Goal: Information Seeking & Learning: Learn about a topic

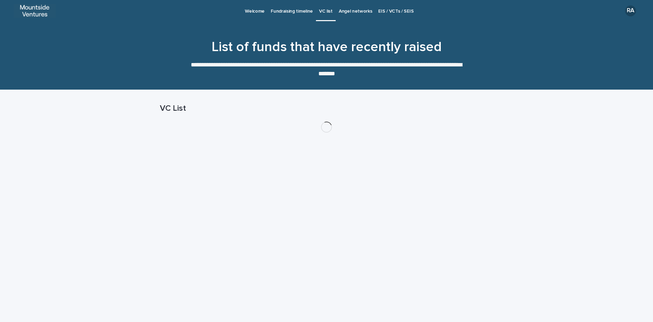
click at [354, 11] on p "Angel networks" at bounding box center [356, 7] width 34 height 14
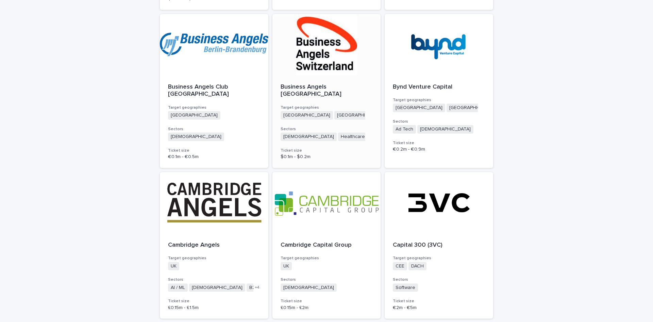
scroll to position [1679, 0]
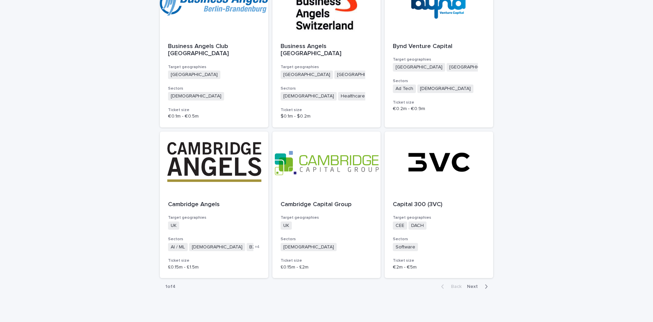
click at [472, 284] on span "Next" at bounding box center [474, 286] width 15 height 5
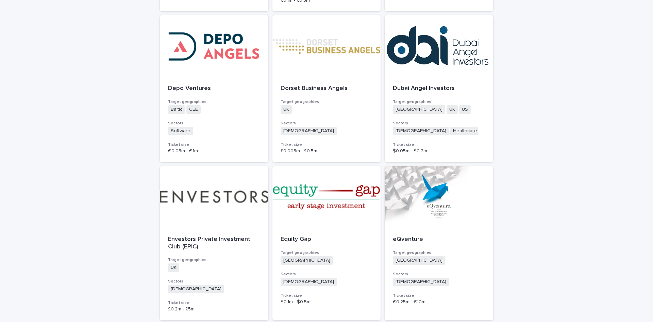
scroll to position [522, 0]
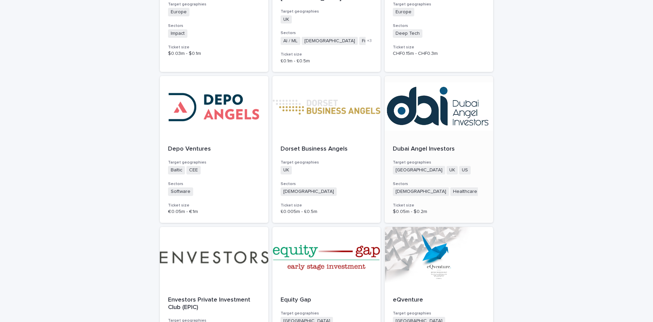
click at [410, 145] on p "Dubai Angel Investors" at bounding box center [439, 148] width 92 height 7
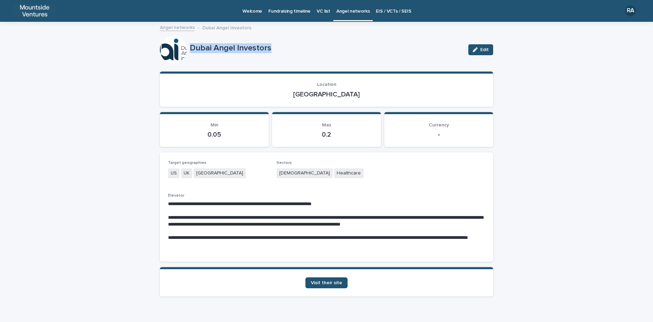
drag, startPoint x: 189, startPoint y: 47, endPoint x: 271, endPoint y: 46, distance: 82.0
click at [271, 46] on p "Dubai Angel Investors" at bounding box center [326, 48] width 273 height 10
copy p "Dubai Angel Investors"
drag, startPoint x: 314, startPoint y: 93, endPoint x: 341, endPoint y: 89, distance: 26.5
click at [339, 89] on div "[GEOGRAPHIC_DATA]" at bounding box center [326, 94] width 317 height 10
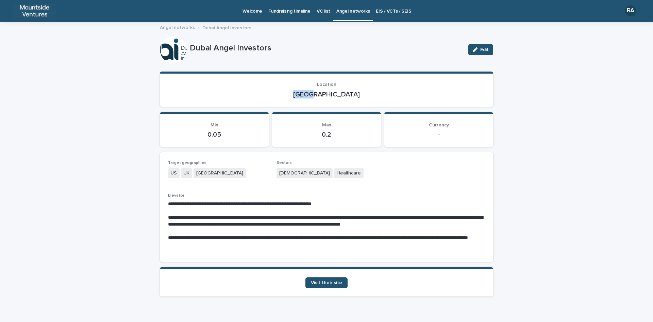
copy p "[GEOGRAPHIC_DATA]"
drag, startPoint x: 273, startPoint y: 172, endPoint x: 329, endPoint y: 172, distance: 56.2
click at [329, 172] on div "**********" at bounding box center [326, 206] width 317 height 93
copy div "Agnostic Healthcare"
click at [330, 284] on span "Visit their site" at bounding box center [326, 282] width 31 height 5
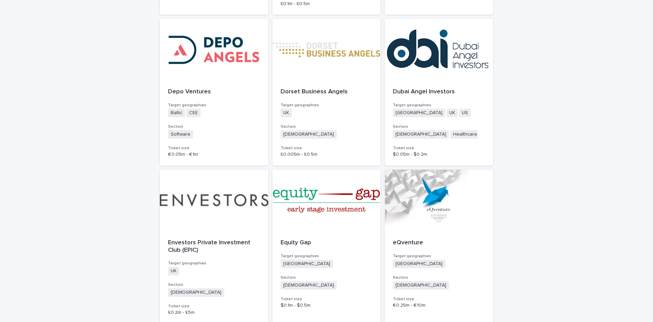
scroll to position [613, 0]
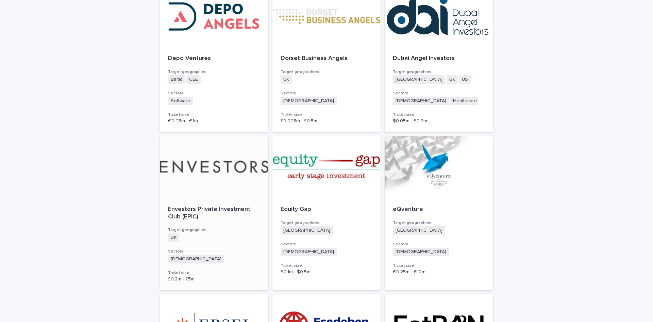
click at [200, 206] on p "Envestors Private Investment Club (EPIC)" at bounding box center [214, 213] width 92 height 15
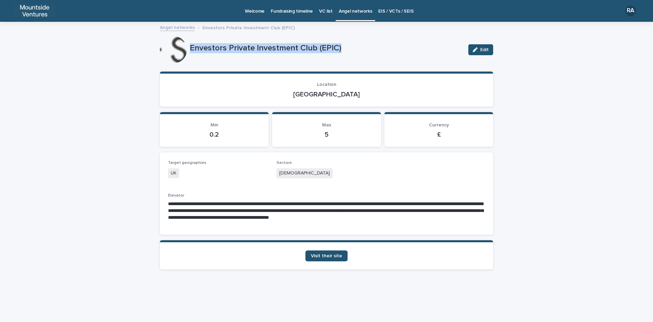
drag, startPoint x: 191, startPoint y: 47, endPoint x: 342, endPoint y: 48, distance: 151.4
click at [342, 48] on p "Envestors Private Investment Club (EPIC)" at bounding box center [326, 48] width 273 height 10
copy p "Envestors Private Investment Club (EPIC)"
drag, startPoint x: 315, startPoint y: 95, endPoint x: 339, endPoint y: 94, distance: 23.8
click at [339, 94] on p "[GEOGRAPHIC_DATA]" at bounding box center [326, 94] width 317 height 8
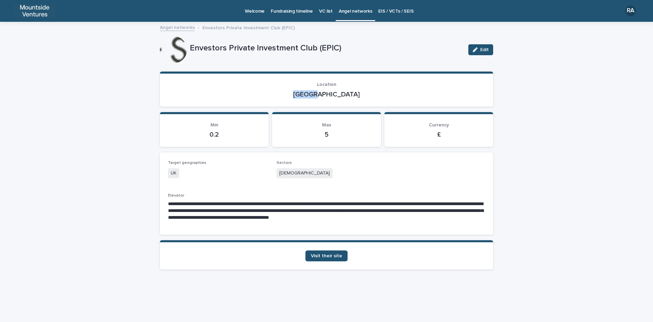
copy p "[GEOGRAPHIC_DATA]"
drag, startPoint x: 278, startPoint y: 173, endPoint x: 304, endPoint y: 170, distance: 26.1
click at [304, 170] on div "[DEMOGRAPHIC_DATA]" at bounding box center [327, 173] width 100 height 11
copy span "[DEMOGRAPHIC_DATA]"
click at [331, 256] on span "Visit their site" at bounding box center [326, 255] width 31 height 5
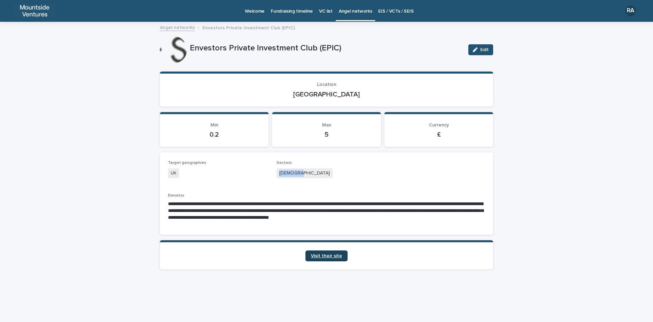
click at [331, 256] on span "Visit their site" at bounding box center [326, 255] width 31 height 5
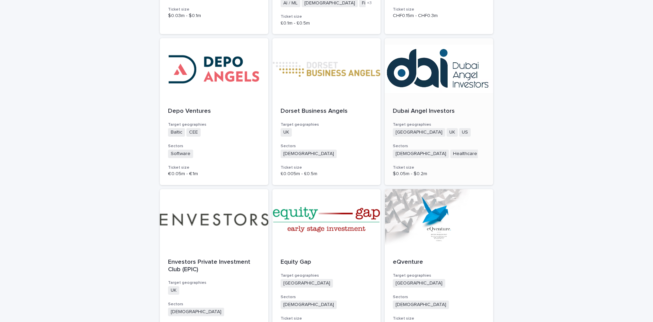
scroll to position [647, 0]
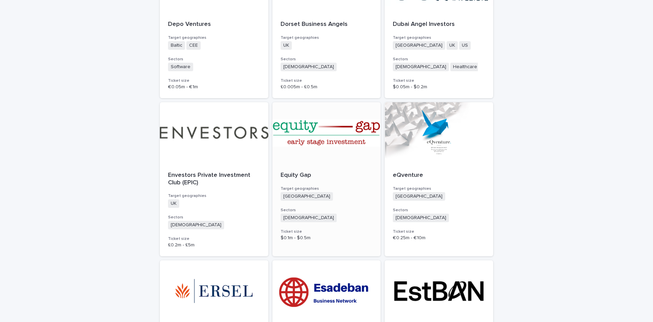
click at [323, 135] on div at bounding box center [327, 132] width 109 height 61
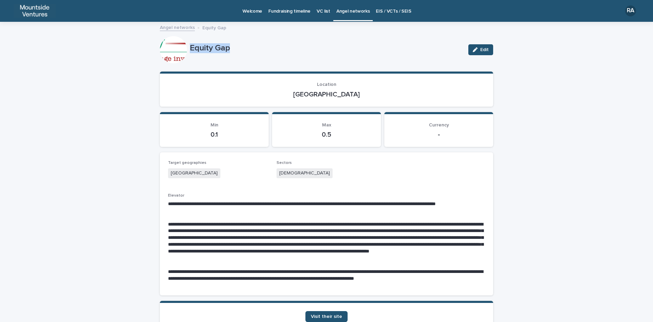
drag, startPoint x: 188, startPoint y: 47, endPoint x: 238, endPoint y: 45, distance: 49.7
click at [238, 45] on p "Equity Gap" at bounding box center [326, 48] width 273 height 10
copy p "Equity Gap"
drag, startPoint x: 310, startPoint y: 93, endPoint x: 345, endPoint y: 93, distance: 35.1
click at [345, 93] on p "[GEOGRAPHIC_DATA]" at bounding box center [326, 94] width 317 height 8
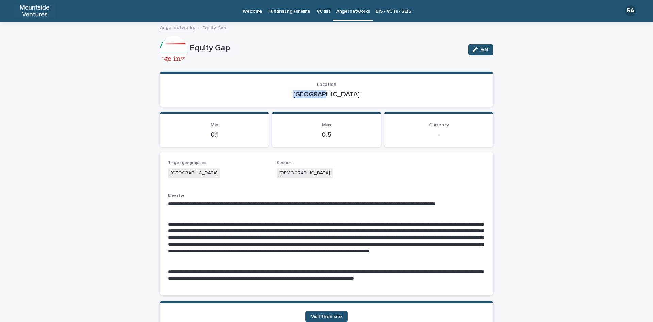
copy p "[GEOGRAPHIC_DATA]"
drag, startPoint x: 277, startPoint y: 172, endPoint x: 308, endPoint y: 174, distance: 31.0
click at [308, 174] on div "[DEMOGRAPHIC_DATA]" at bounding box center [327, 173] width 100 height 11
copy span "[DEMOGRAPHIC_DATA]"
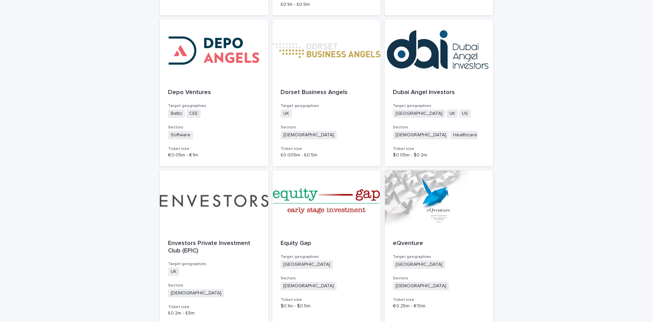
scroll to position [647, 0]
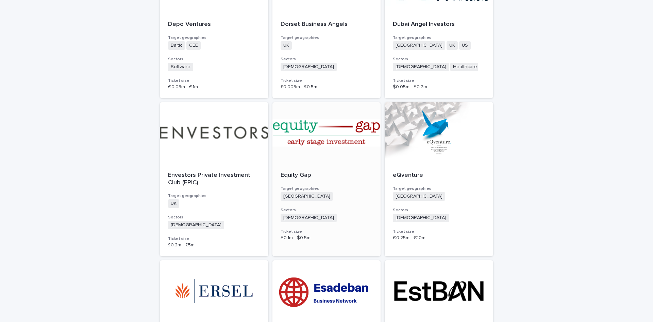
click at [295, 172] on p "Equity Gap" at bounding box center [327, 175] width 92 height 7
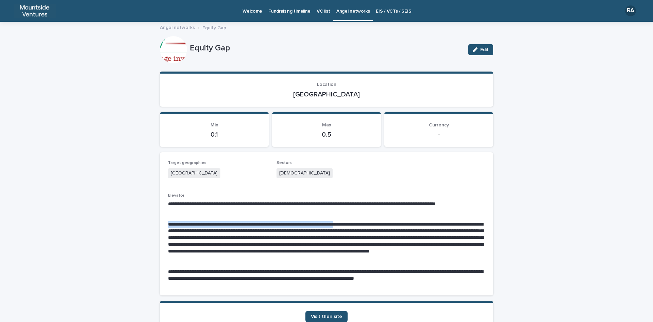
drag, startPoint x: 165, startPoint y: 222, endPoint x: 372, endPoint y: 224, distance: 207.3
click at [372, 224] on div "**********" at bounding box center [326, 223] width 333 height 143
click at [195, 224] on p "**********" at bounding box center [326, 241] width 317 height 40
drag, startPoint x: 196, startPoint y: 223, endPoint x: 244, endPoint y: 229, distance: 49.0
click at [244, 229] on p "**********" at bounding box center [326, 241] width 317 height 40
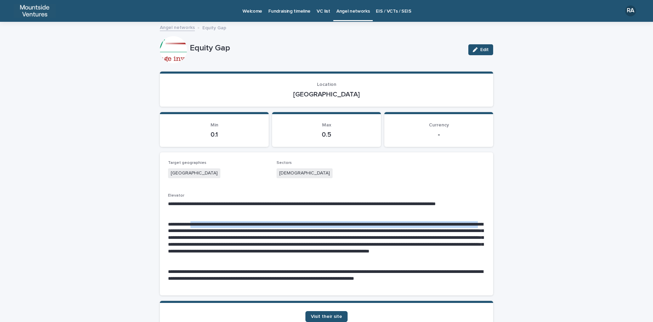
copy p "**********"
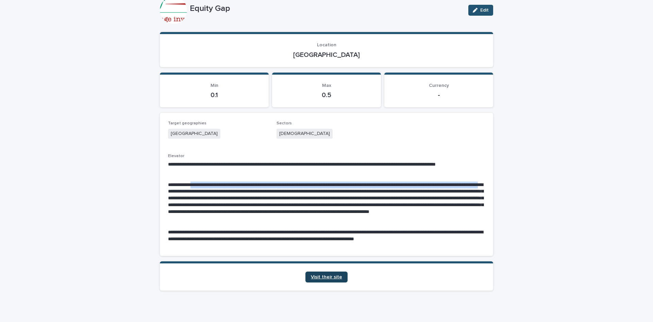
scroll to position [48, 0]
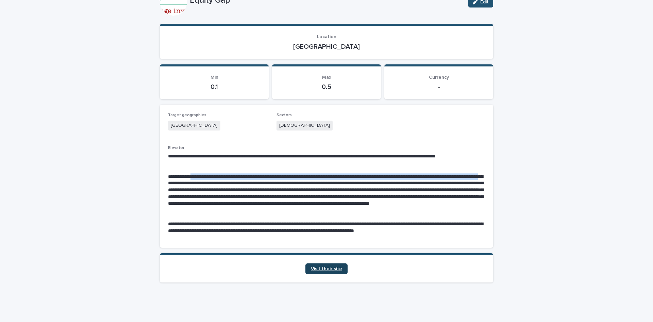
click at [329, 267] on span "Visit their site" at bounding box center [326, 268] width 31 height 5
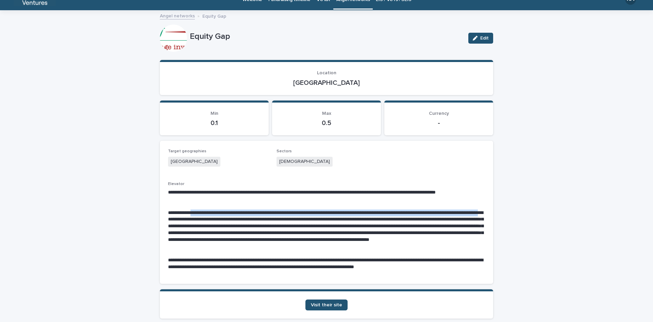
scroll to position [0, 0]
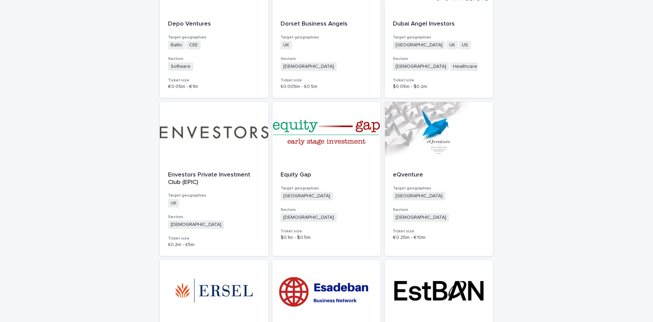
scroll to position [647, 0]
click at [398, 172] on p "eQventure" at bounding box center [439, 175] width 92 height 7
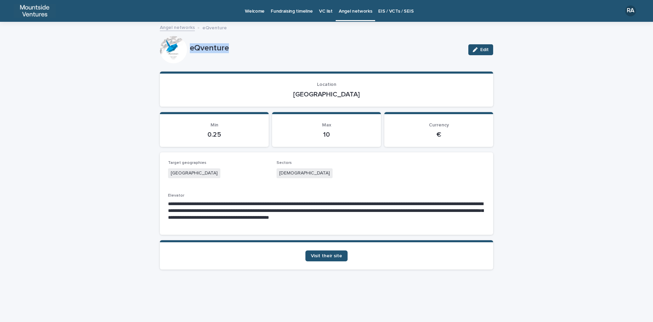
drag, startPoint x: 190, startPoint y: 47, endPoint x: 235, endPoint y: 47, distance: 44.9
click at [235, 47] on p "eQventure" at bounding box center [326, 48] width 273 height 10
drag, startPoint x: 316, startPoint y: 95, endPoint x: 342, endPoint y: 95, distance: 25.9
click at [342, 95] on p "[GEOGRAPHIC_DATA]" at bounding box center [326, 94] width 317 height 8
drag, startPoint x: 278, startPoint y: 173, endPoint x: 308, endPoint y: 173, distance: 29.9
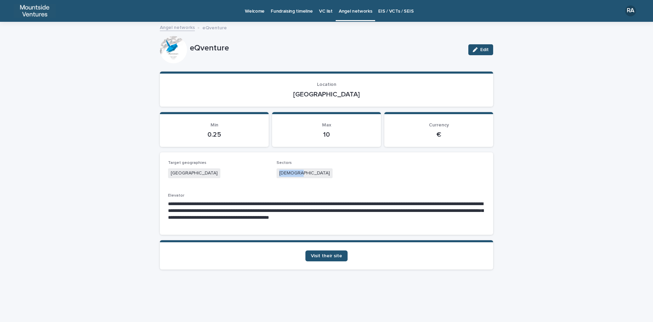
click at [308, 173] on div "[DEMOGRAPHIC_DATA]" at bounding box center [327, 173] width 100 height 11
click at [330, 255] on span "Visit their site" at bounding box center [326, 255] width 31 height 5
click at [314, 256] on span "Visit their site" at bounding box center [326, 255] width 31 height 5
click at [331, 256] on span "Visit their site" at bounding box center [326, 255] width 31 height 5
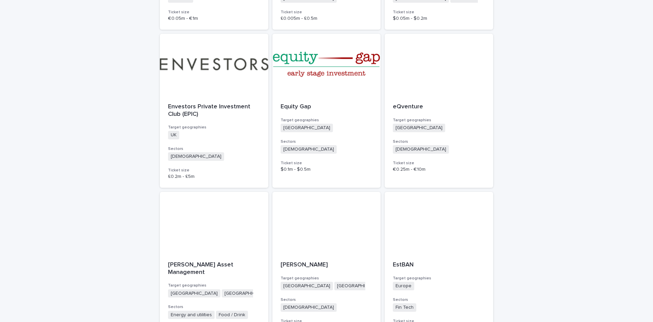
scroll to position [715, 0]
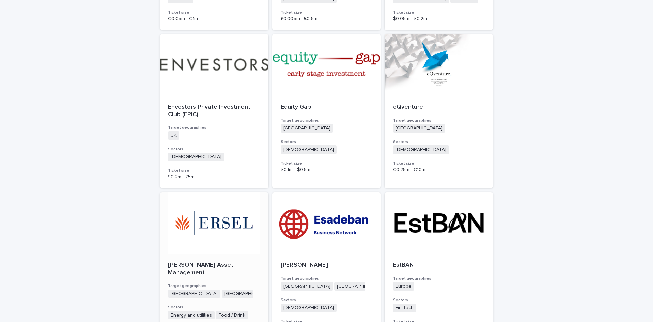
click at [206, 261] on p "[PERSON_NAME] Asset Management" at bounding box center [214, 268] width 92 height 15
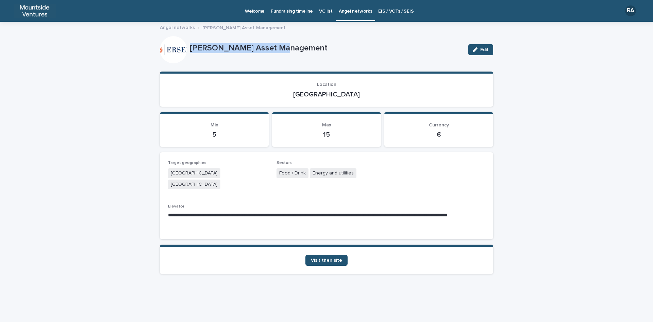
drag, startPoint x: 190, startPoint y: 46, endPoint x: 286, endPoint y: 46, distance: 95.6
click at [286, 46] on p "[PERSON_NAME] Asset Management" at bounding box center [326, 48] width 273 height 10
drag, startPoint x: 318, startPoint y: 95, endPoint x: 344, endPoint y: 97, distance: 26.7
click at [344, 97] on p "[GEOGRAPHIC_DATA]" at bounding box center [326, 94] width 317 height 8
drag, startPoint x: 279, startPoint y: 172, endPoint x: 358, endPoint y: 174, distance: 79.3
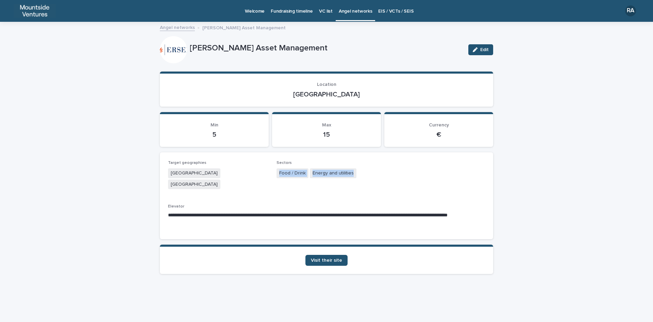
click at [358, 174] on div "Food / Drink Energy and utilities" at bounding box center [327, 173] width 100 height 11
click at [324, 258] on span "Visit their site" at bounding box center [326, 260] width 31 height 5
